Goal: Check status: Check status

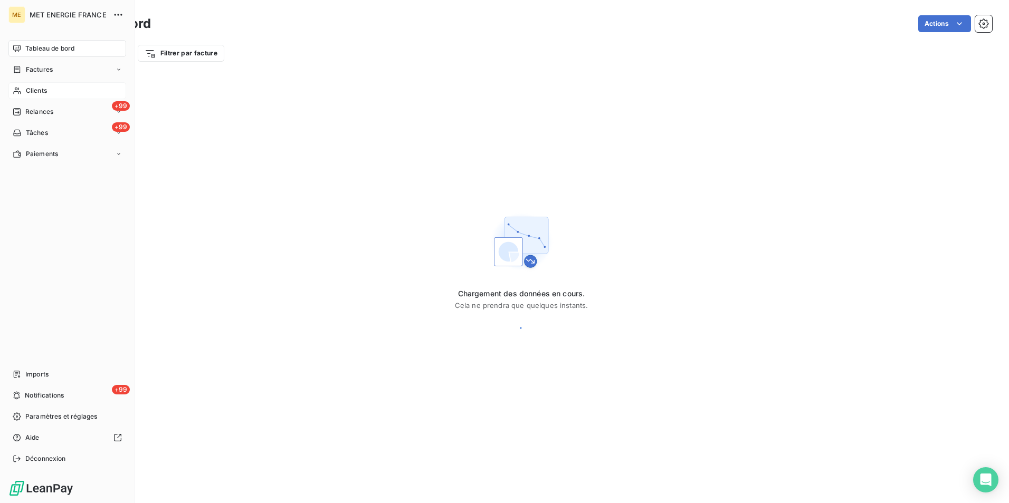
click at [23, 94] on div "Clients" at bounding box center [67, 90] width 118 height 17
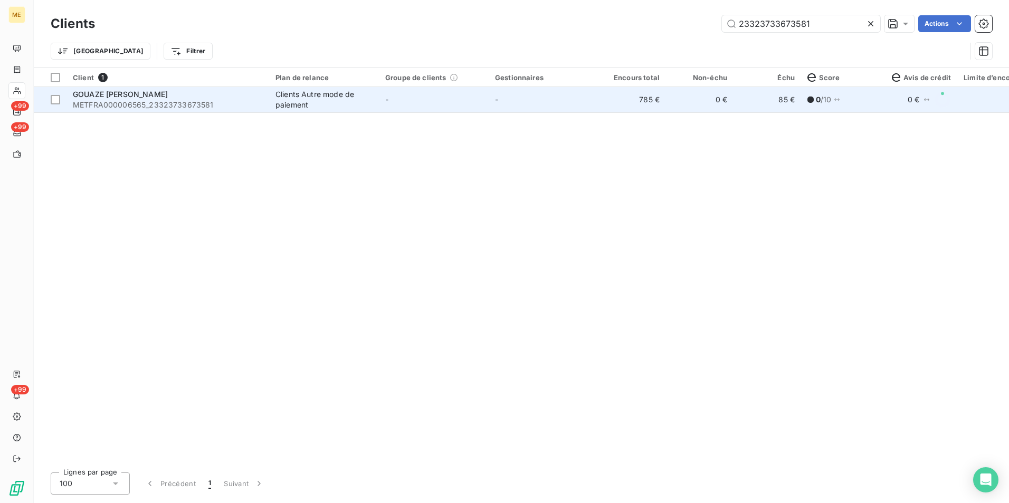
type input "23323733673581"
click at [362, 106] on div "Clients Autre mode de paiement" at bounding box center [323, 99] width 97 height 21
